Goal: Transaction & Acquisition: Book appointment/travel/reservation

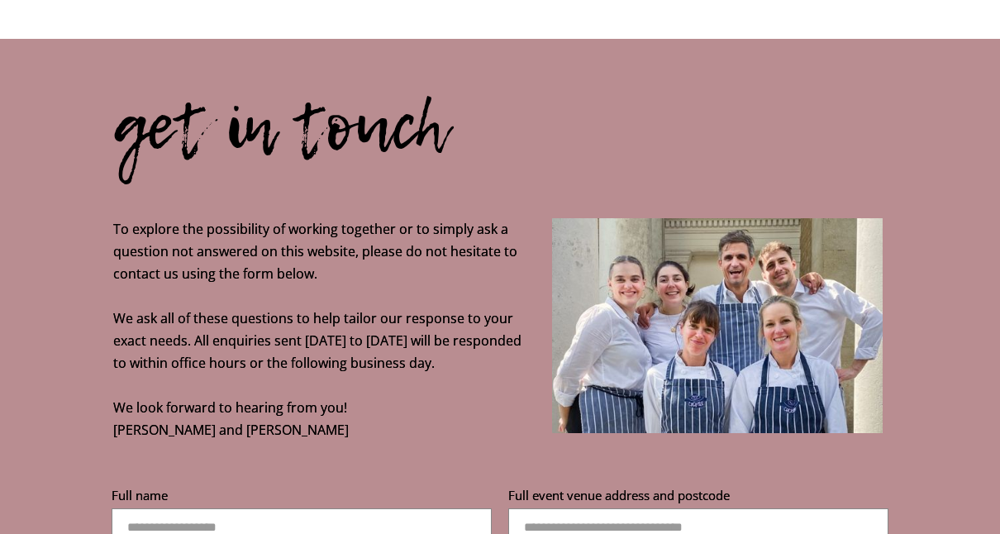
scroll to position [4968, 0]
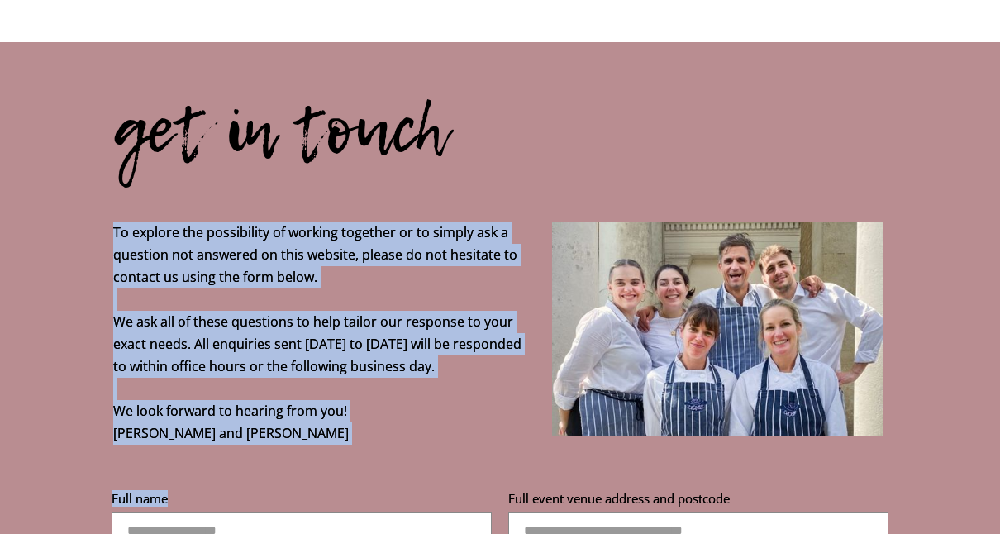
drag, startPoint x: 105, startPoint y: 73, endPoint x: 361, endPoint y: 429, distance: 439.0
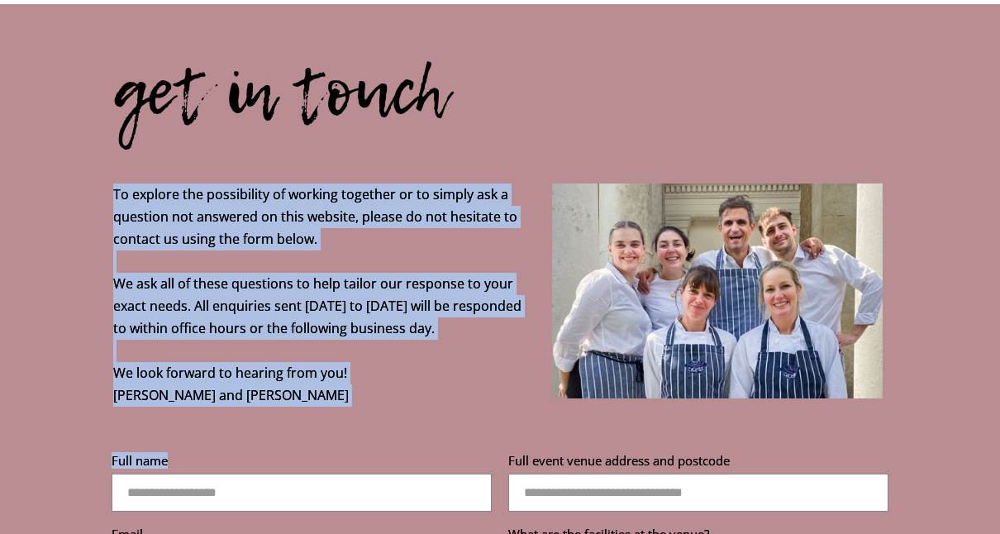
click at [345, 236] on p "To explore the possibility of working together or to simply ask a question not …" at bounding box center [498, 194] width 770 height 423
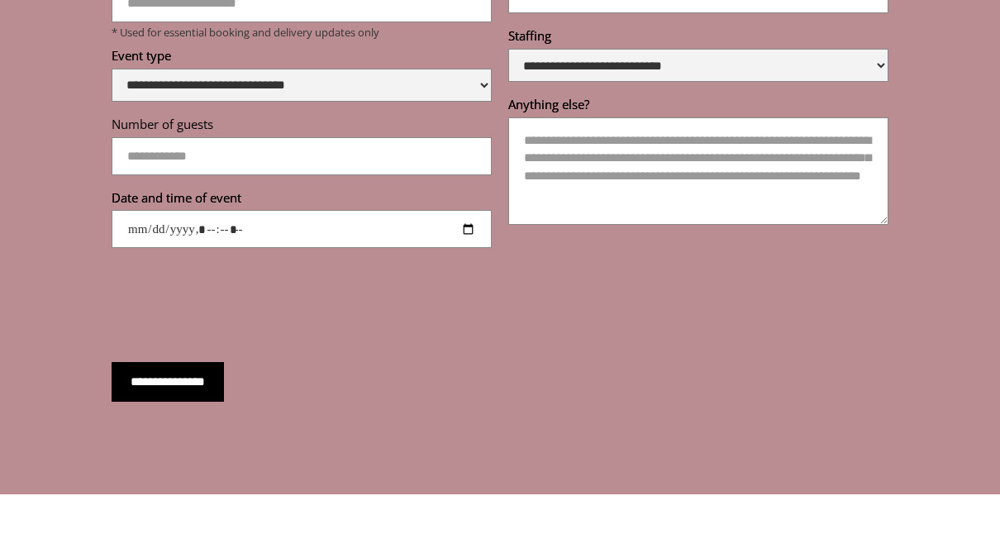
scroll to position [5642, 0]
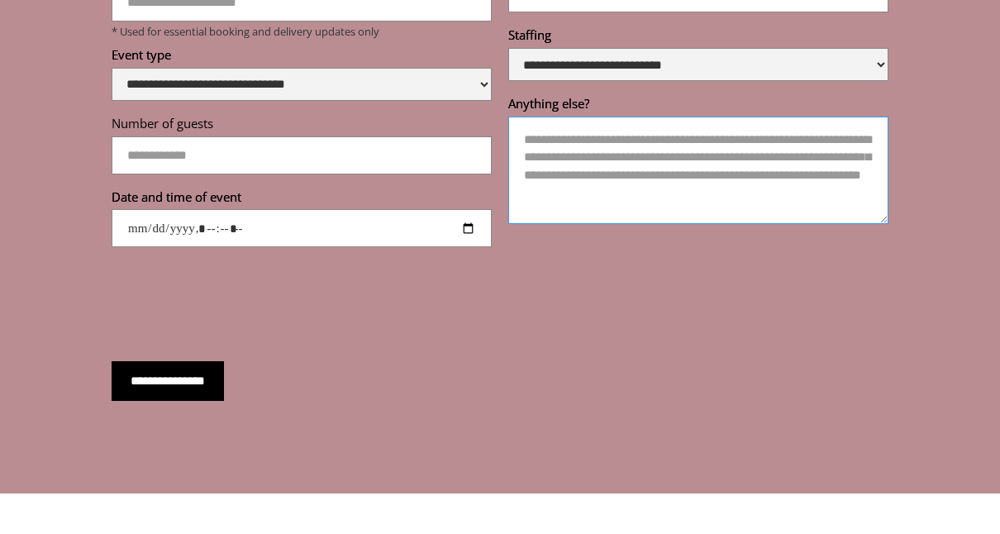
click at [672, 117] on textarea "Anything else?" at bounding box center [699, 170] width 380 height 107
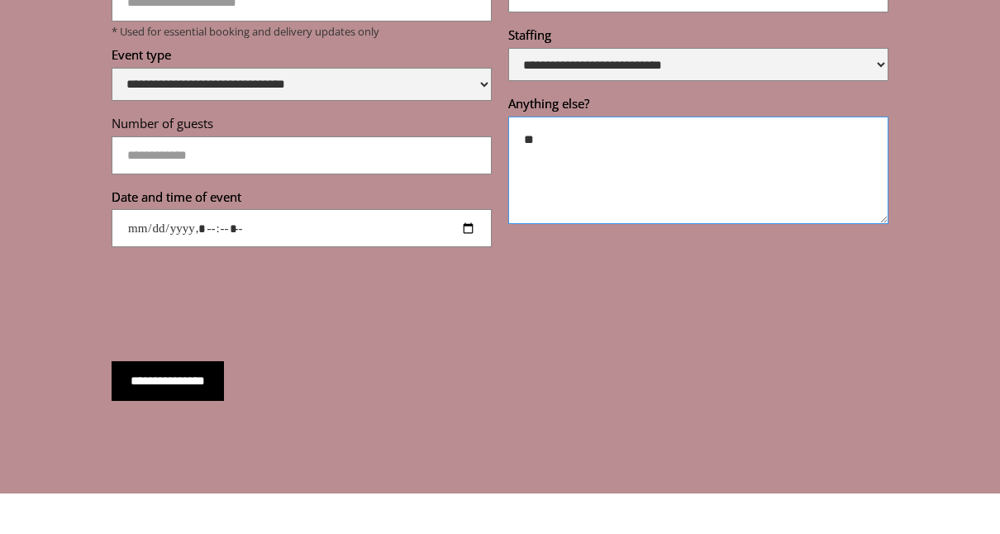
type textarea "*"
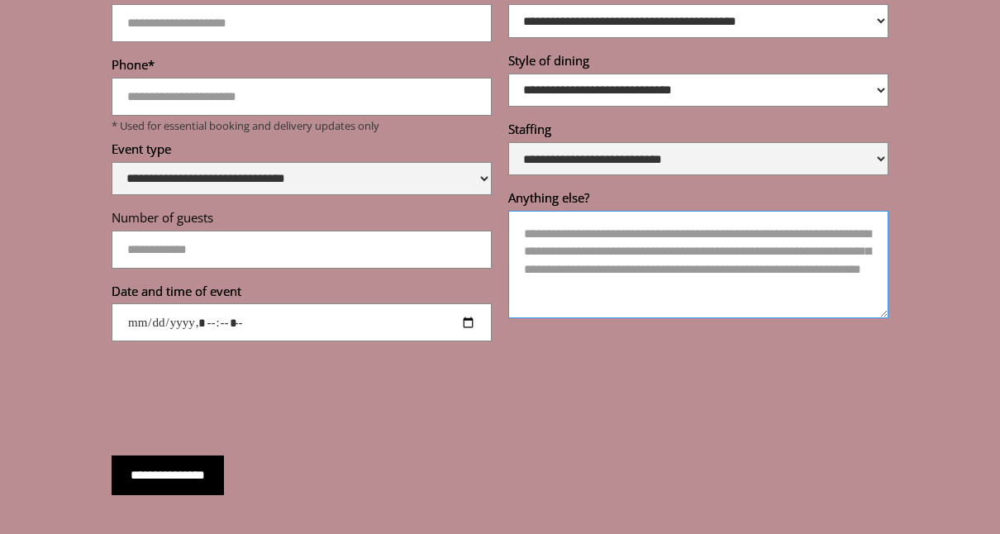
scroll to position [5547, 0]
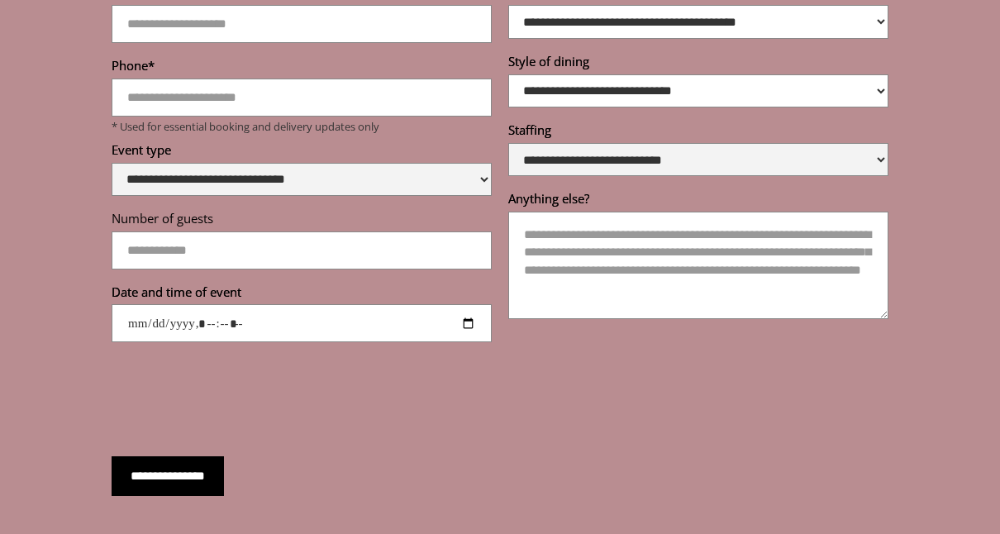
drag, startPoint x: 519, startPoint y: 306, endPoint x: 613, endPoint y: 238, distance: 115.4
click at [613, 238] on div "**********" at bounding box center [500, 139] width 794 height 457
click at [613, 238] on textarea "Anything else?" at bounding box center [699, 265] width 380 height 107
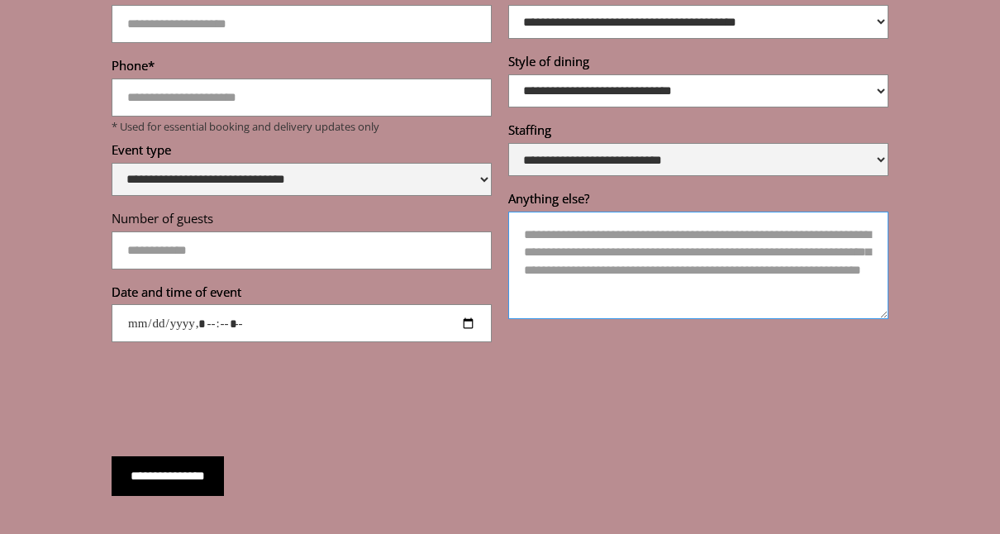
drag, startPoint x: 556, startPoint y: 197, endPoint x: 675, endPoint y: 231, distance: 123.8
click at [675, 231] on textarea "Anything else?" at bounding box center [699, 265] width 380 height 107
drag, startPoint x: 705, startPoint y: 249, endPoint x: 471, endPoint y: 142, distance: 257.2
click at [471, 142] on div "**********" at bounding box center [500, 139] width 794 height 457
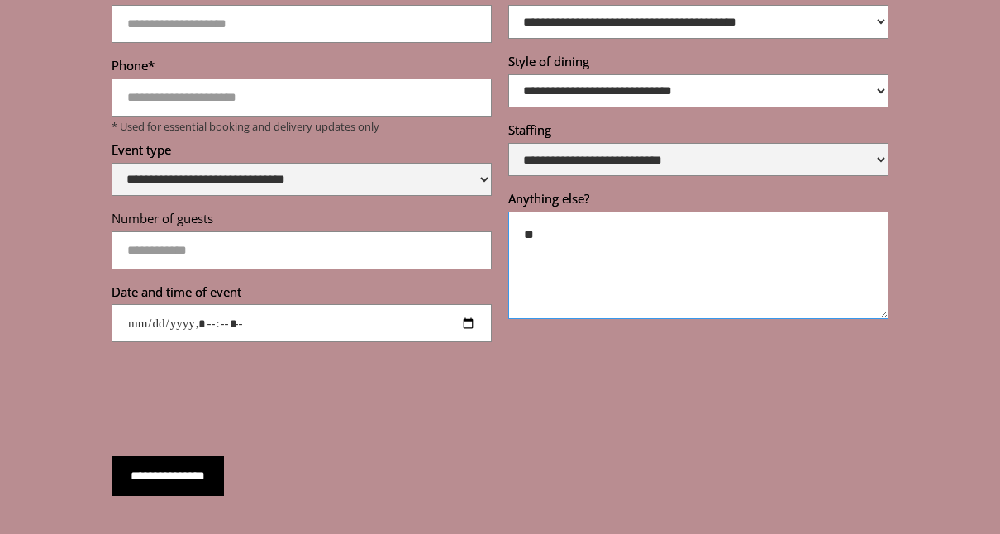
type textarea "*"
drag, startPoint x: 610, startPoint y: 223, endPoint x: 480, endPoint y: 210, distance: 130.5
click at [480, 210] on div "**********" at bounding box center [500, 139] width 794 height 457
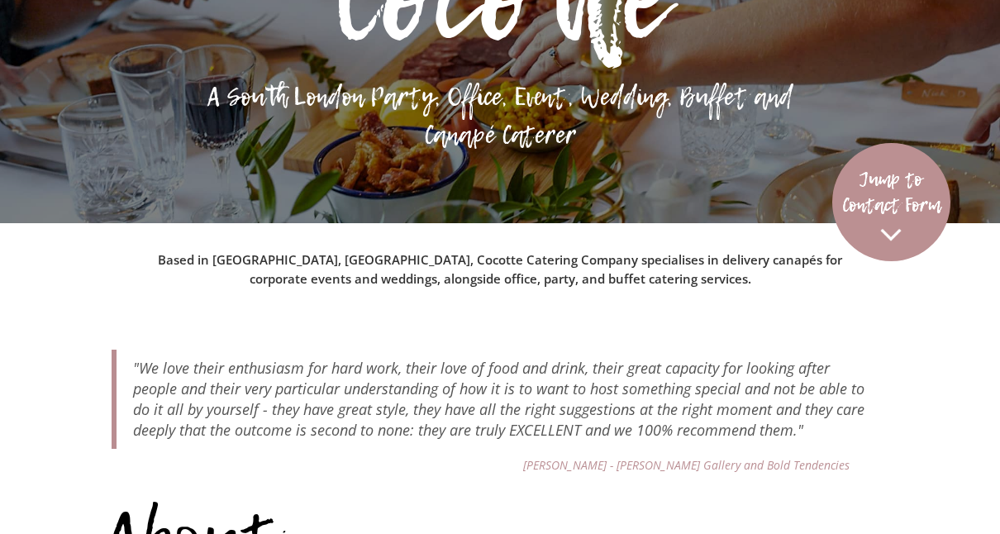
scroll to position [0, 0]
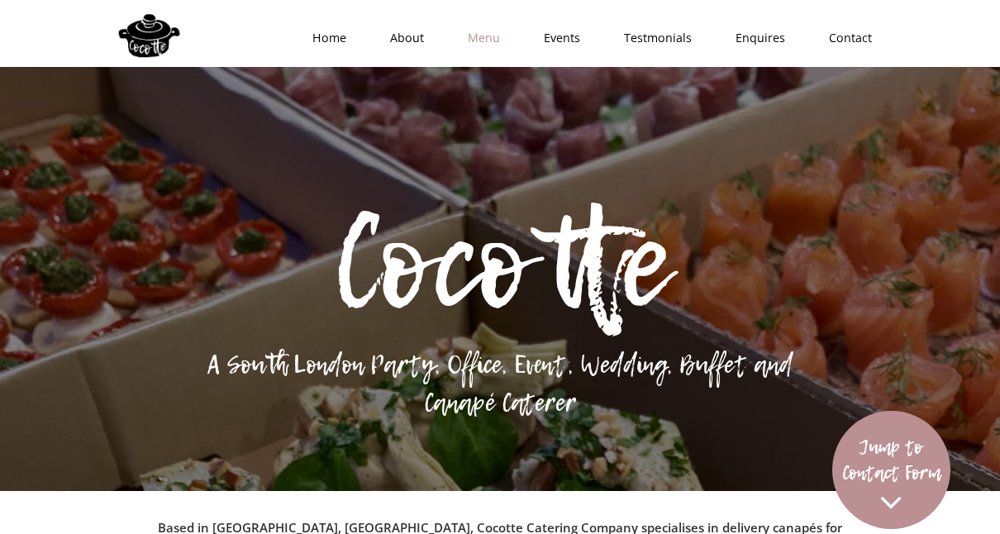
click at [481, 40] on link "Menu" at bounding box center [479, 38] width 76 height 50
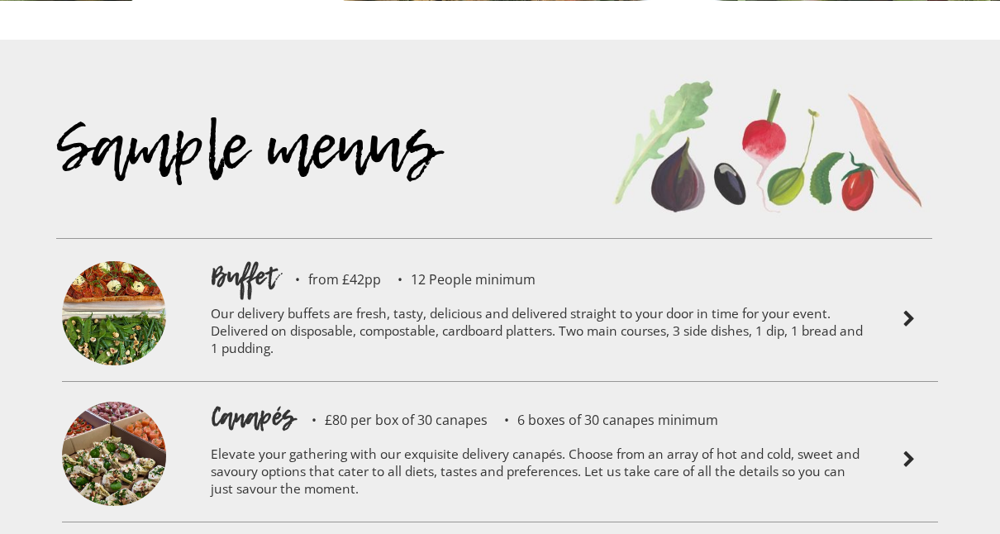
scroll to position [3420, 0]
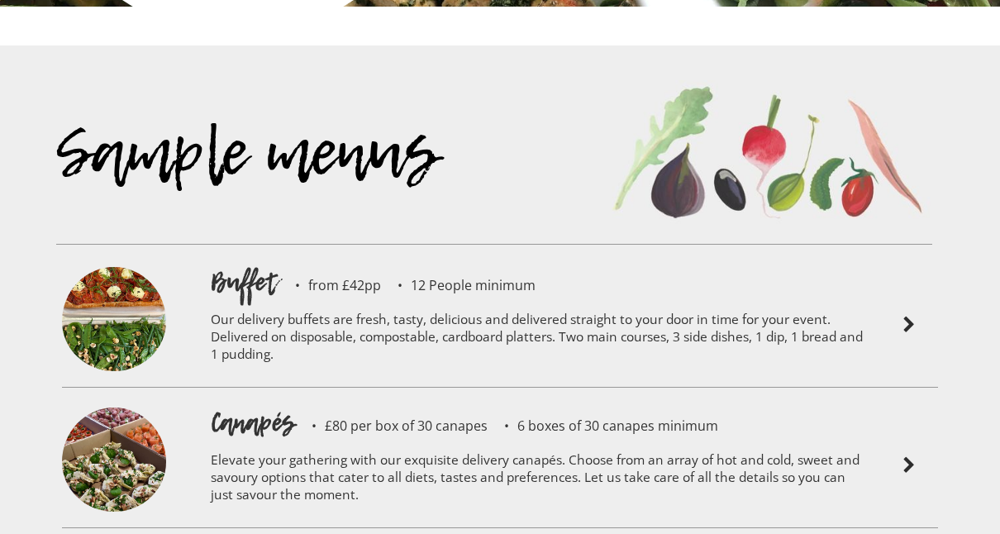
click at [712, 300] on p "Our delivery buffets are fresh, tasty, delicious and delivered straight to your…" at bounding box center [537, 339] width 653 height 79
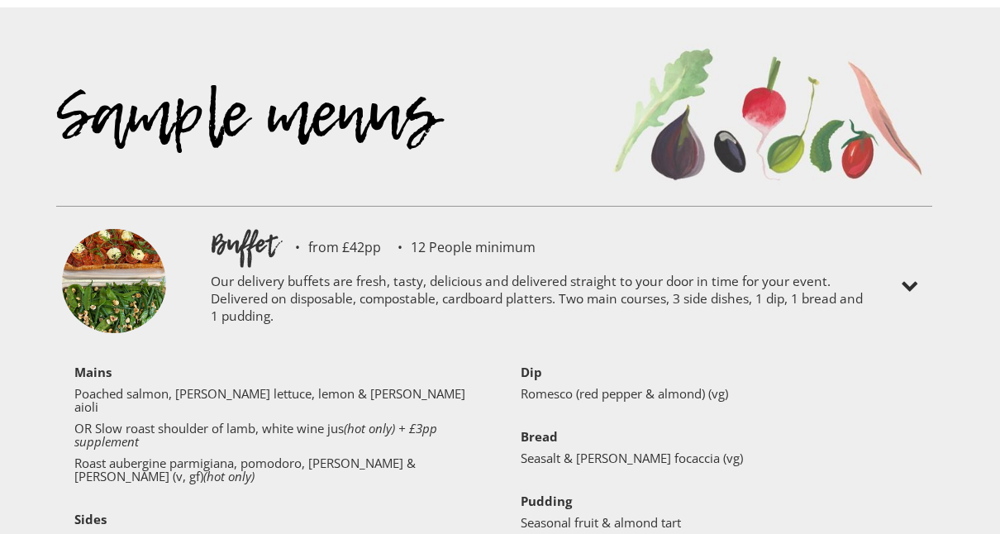
scroll to position [3461, 0]
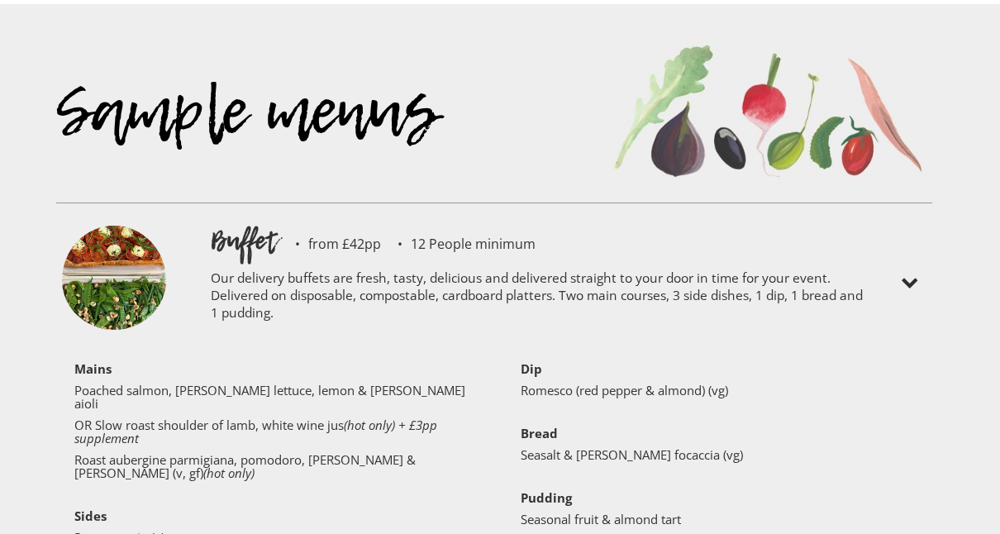
click at [624, 369] on div "Dip Romesco (red pepper & almond) (vg) ‍ Bread Seasalt & [PERSON_NAME] focaccia…" at bounding box center [718, 448] width 418 height 172
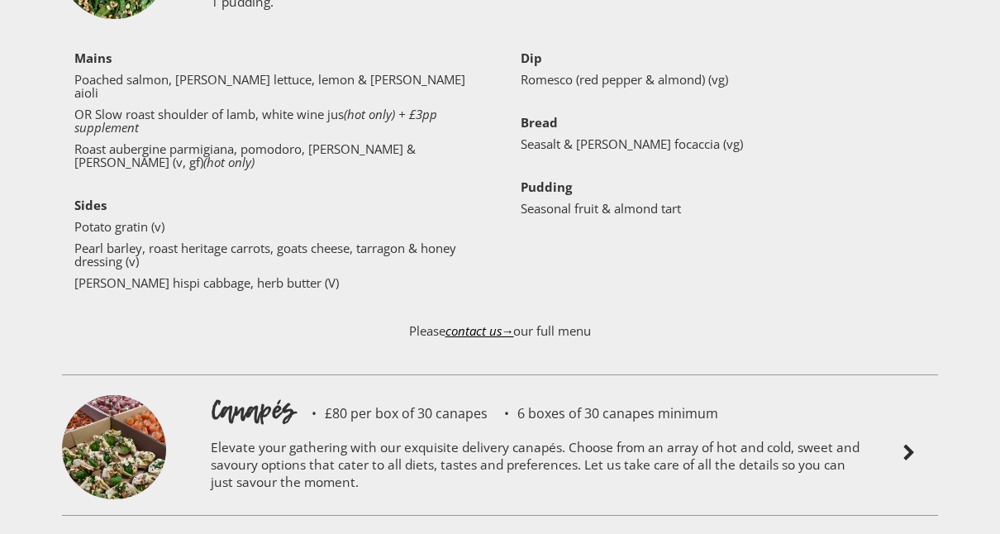
scroll to position [3775, 0]
